Goal: Information Seeking & Learning: Learn about a topic

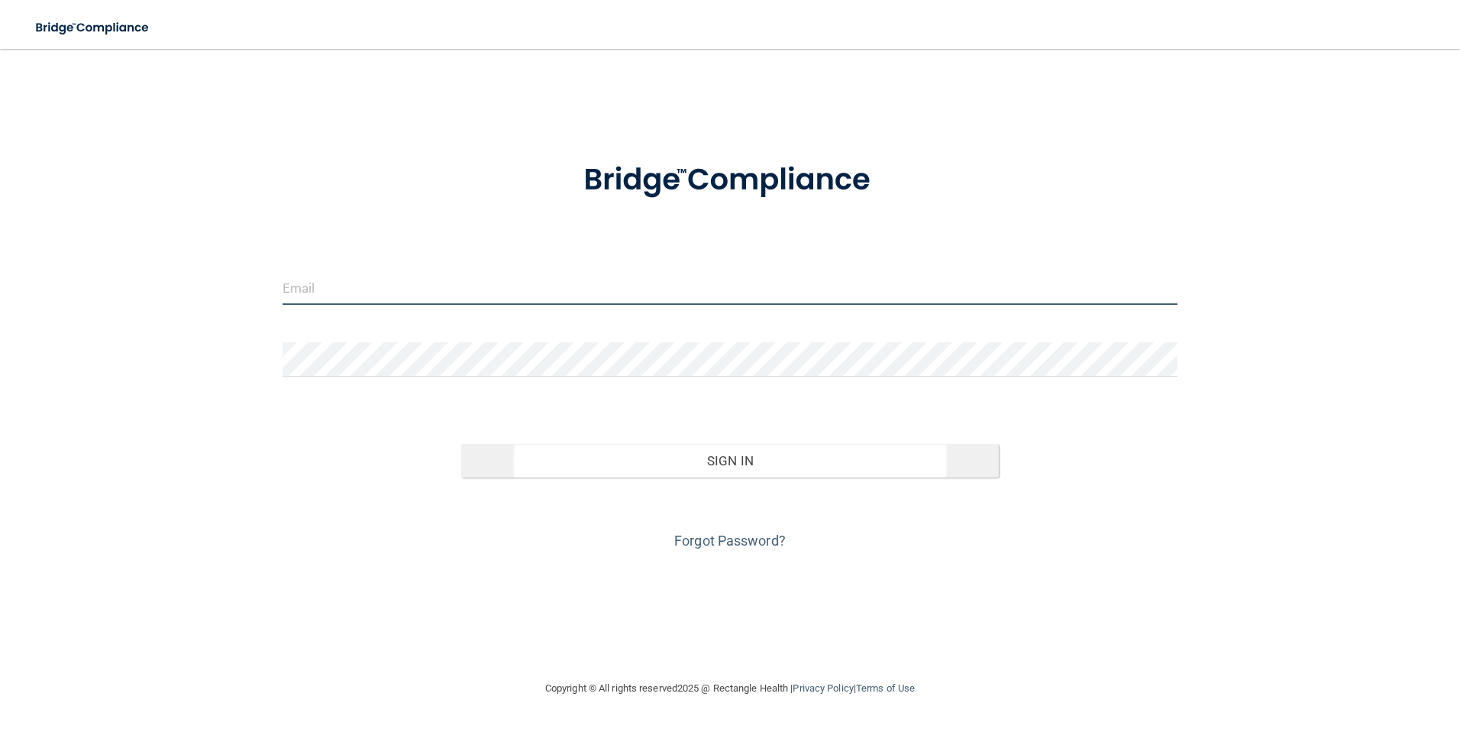
type input "[EMAIL_ADDRESS][DOMAIN_NAME]"
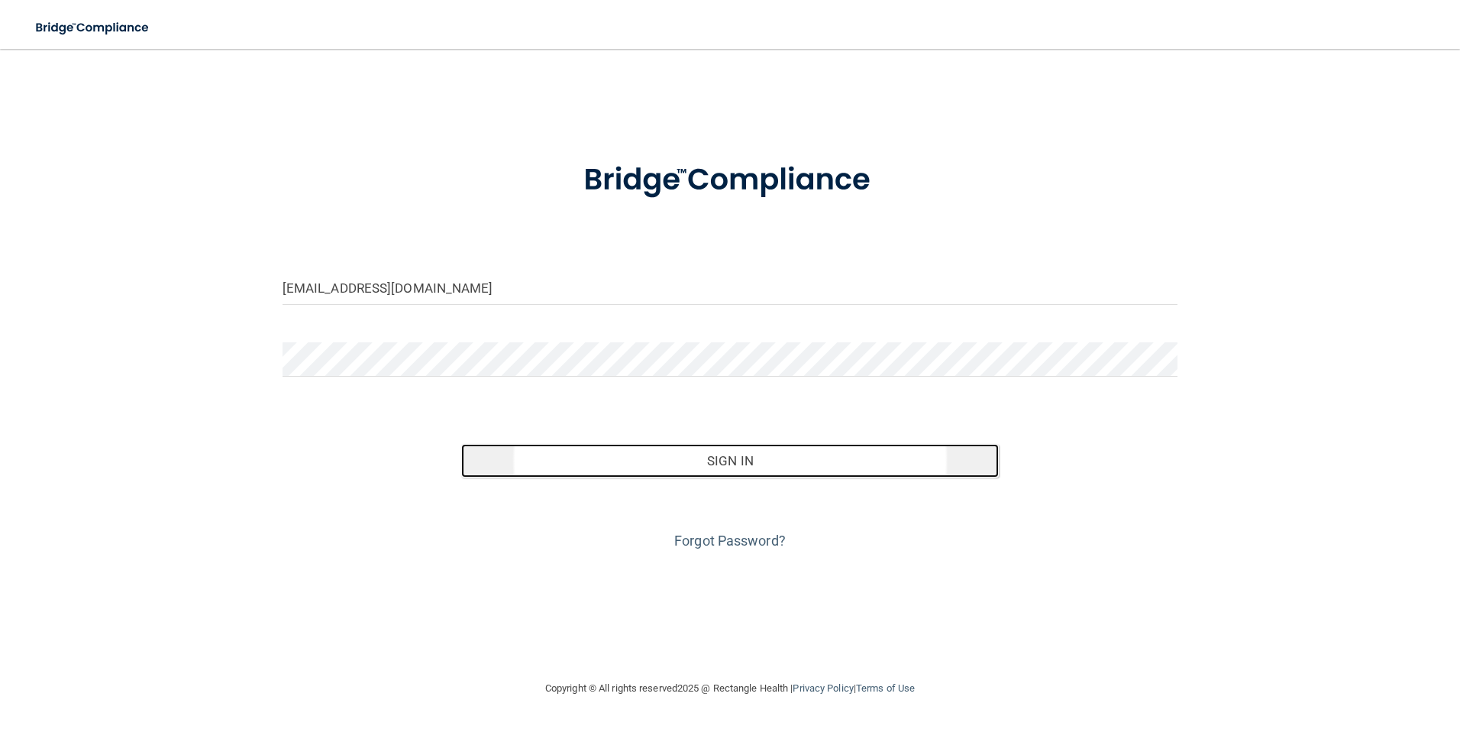
click at [761, 457] on button "Sign In" at bounding box center [730, 461] width 538 height 34
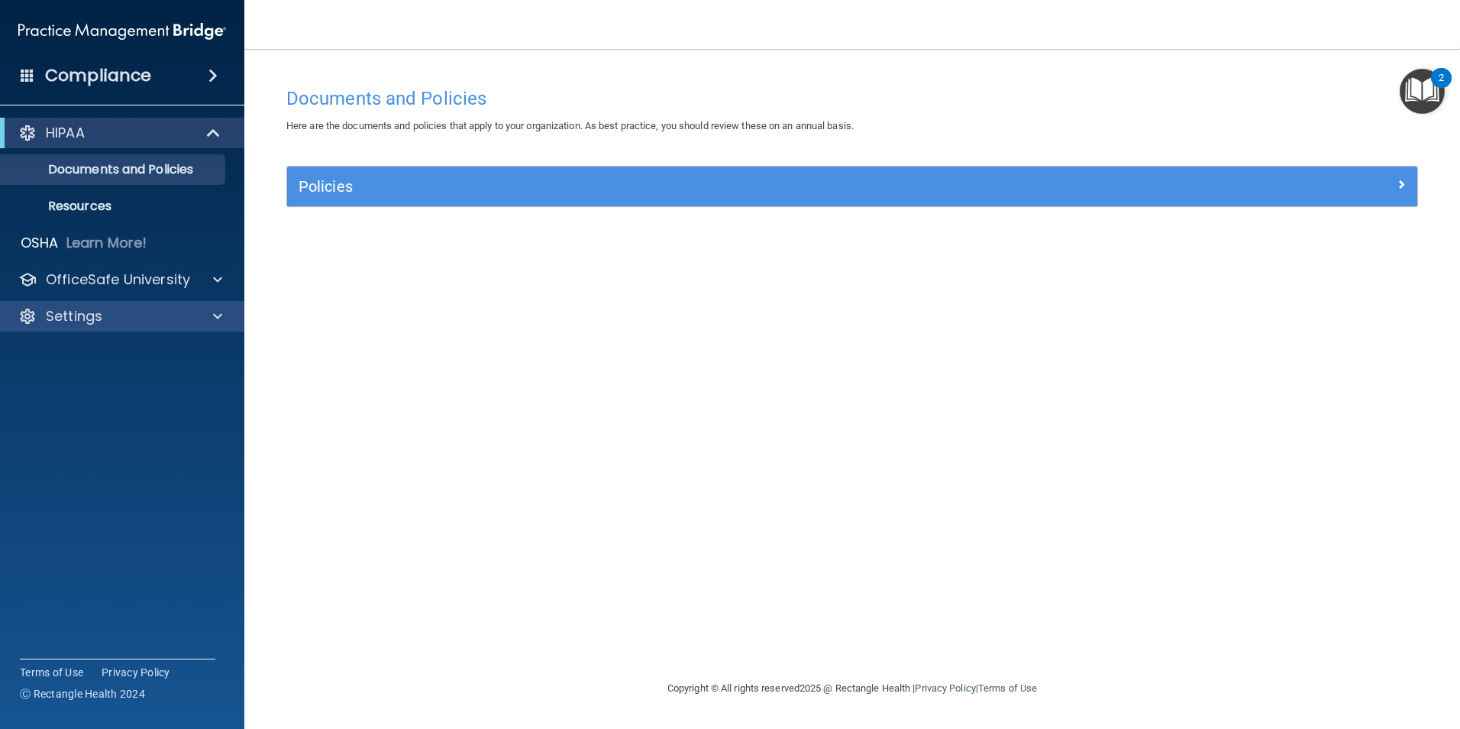
click at [105, 305] on div "Settings" at bounding box center [122, 316] width 245 height 31
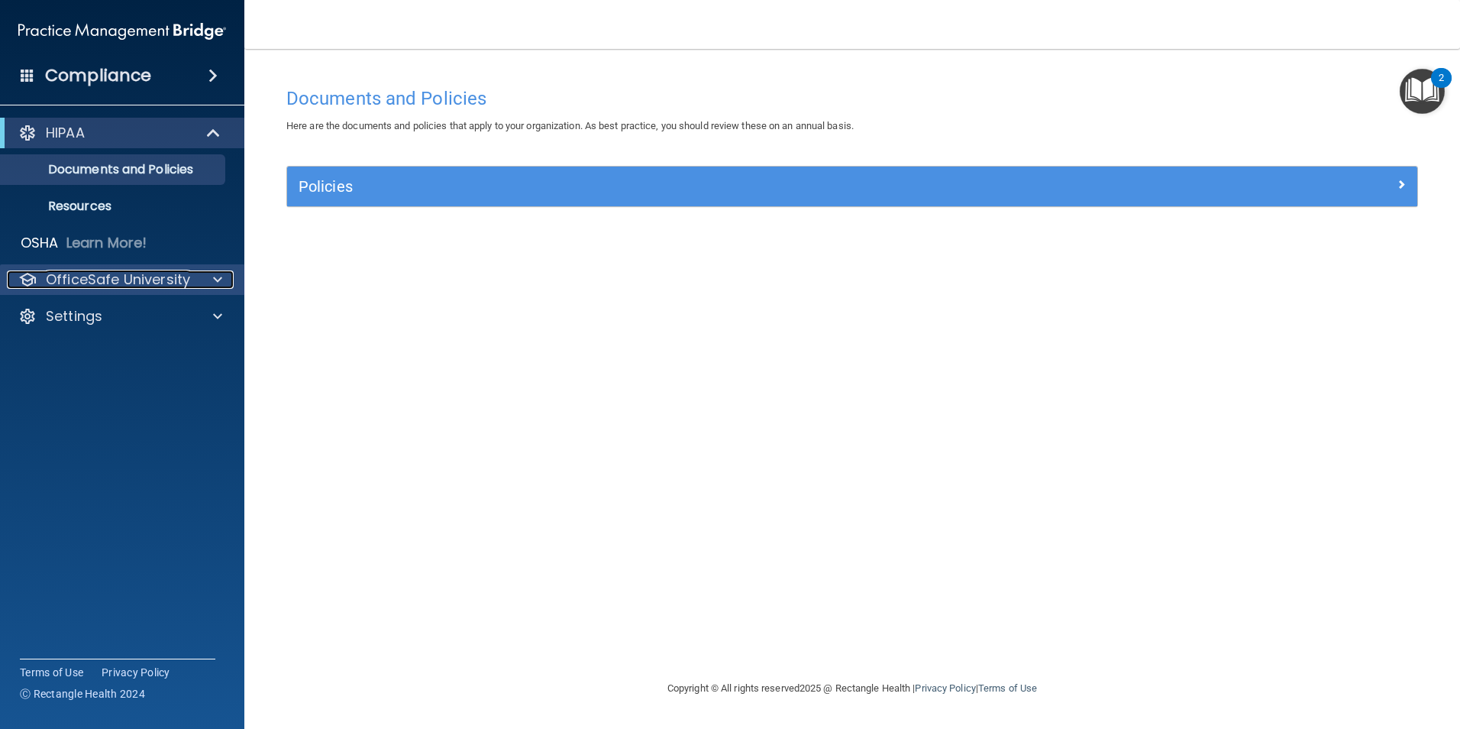
click at [205, 277] on div at bounding box center [215, 279] width 38 height 18
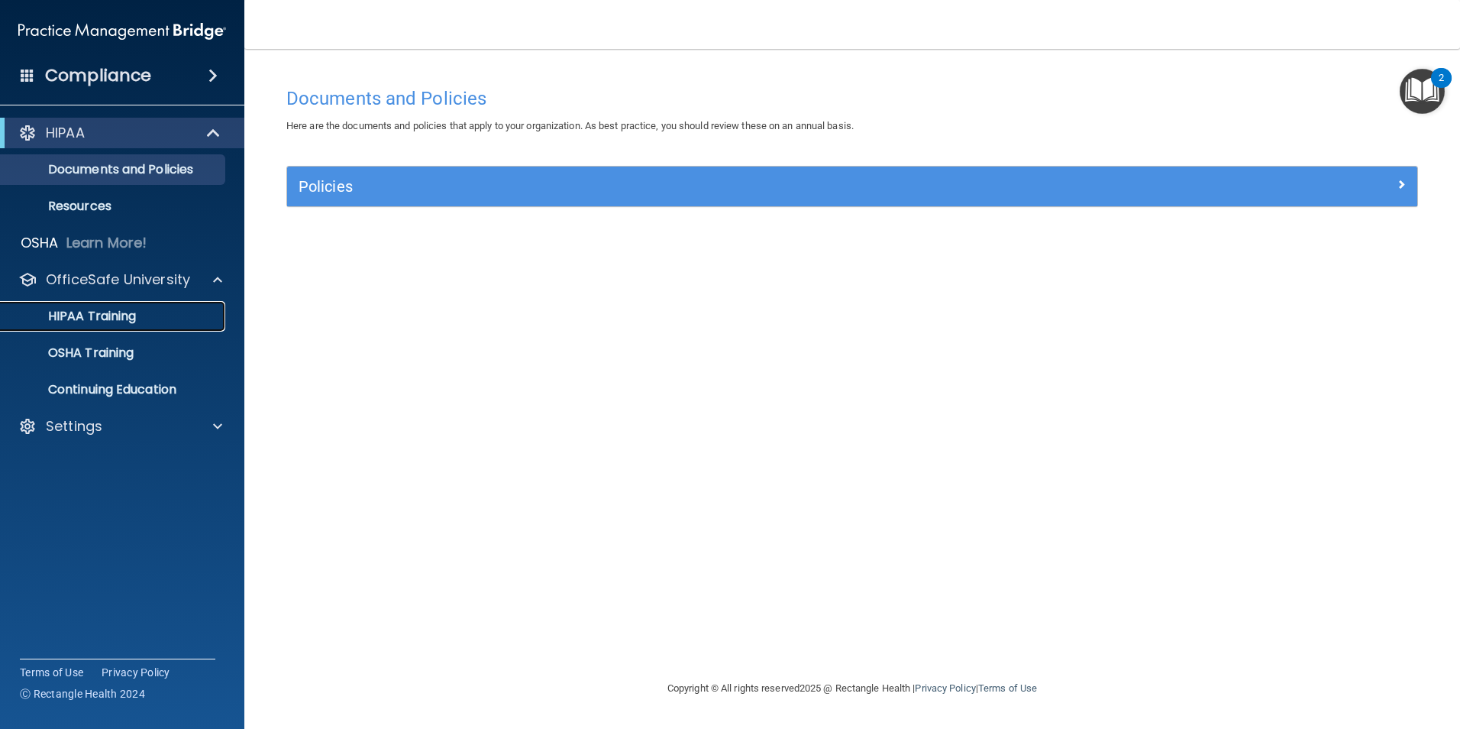
click at [167, 312] on div "HIPAA Training" at bounding box center [114, 316] width 208 height 15
